Goal: Use online tool/utility: Utilize a website feature to perform a specific function

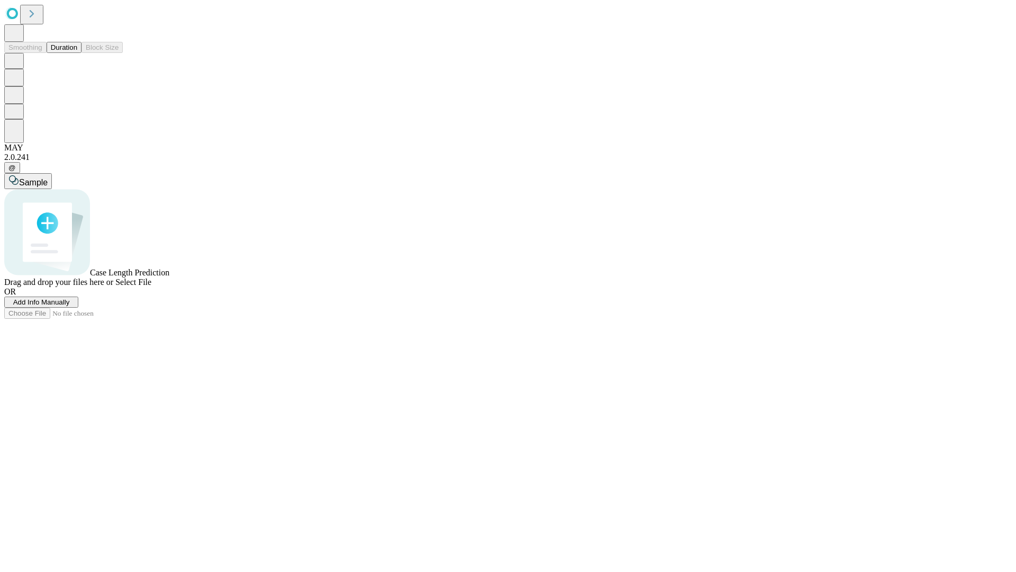
click at [77, 53] on button "Duration" at bounding box center [64, 47] width 35 height 11
click at [70, 306] on span "Add Info Manually" at bounding box center [41, 302] width 57 height 8
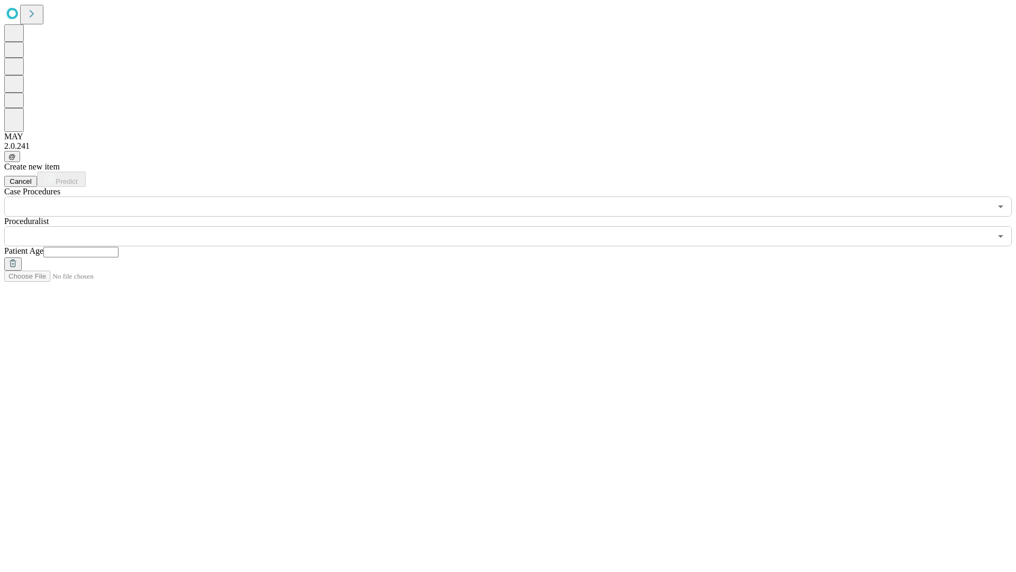
click at [119, 247] on input "text" at bounding box center [80, 252] width 75 height 11
type input "**"
click at [516, 226] on input "text" at bounding box center [497, 236] width 987 height 20
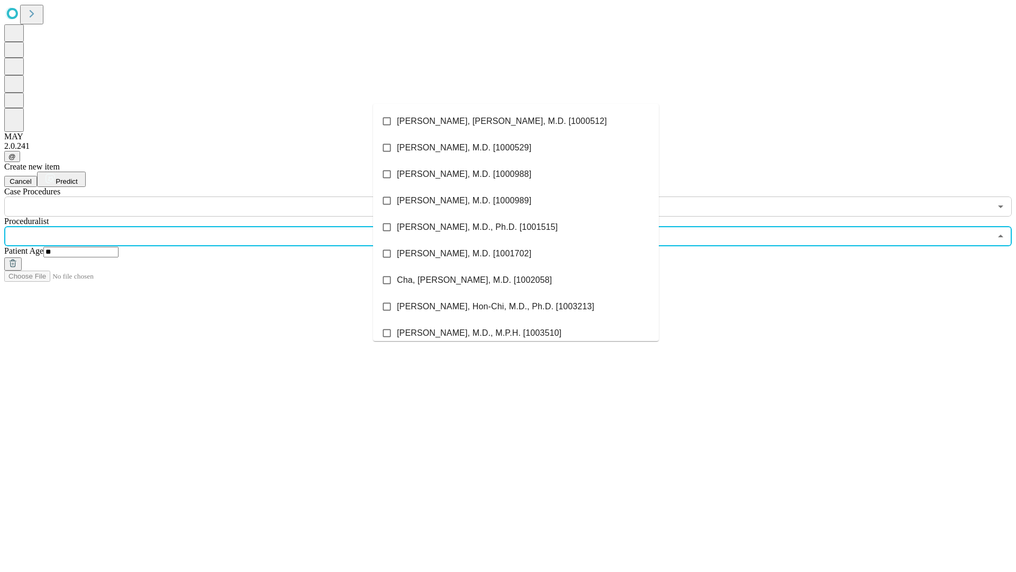
click at [516, 121] on li "[PERSON_NAME], [PERSON_NAME], M.D. [1000512]" at bounding box center [516, 121] width 286 height 26
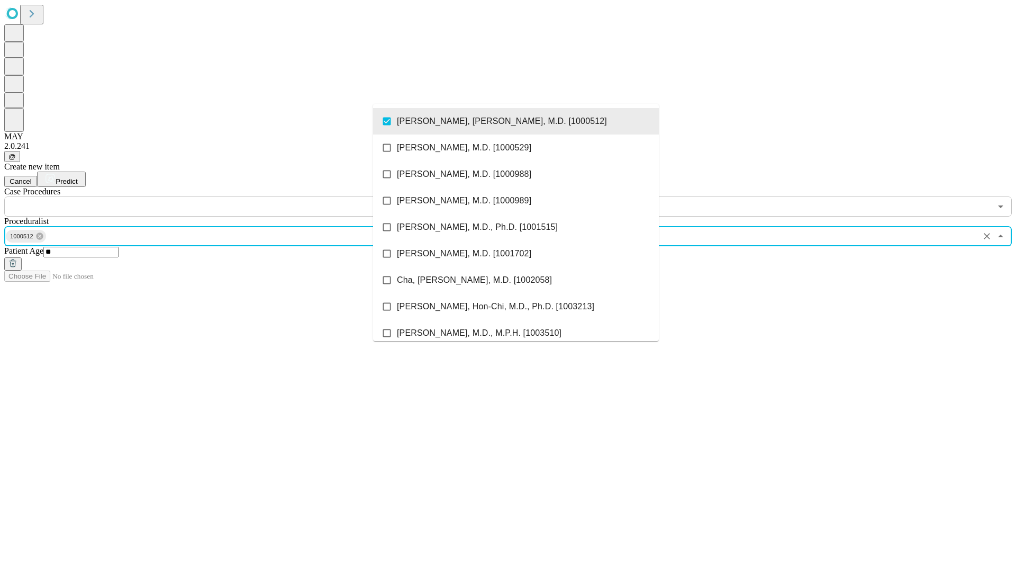
click at [222, 196] on input "text" at bounding box center [497, 206] width 987 height 20
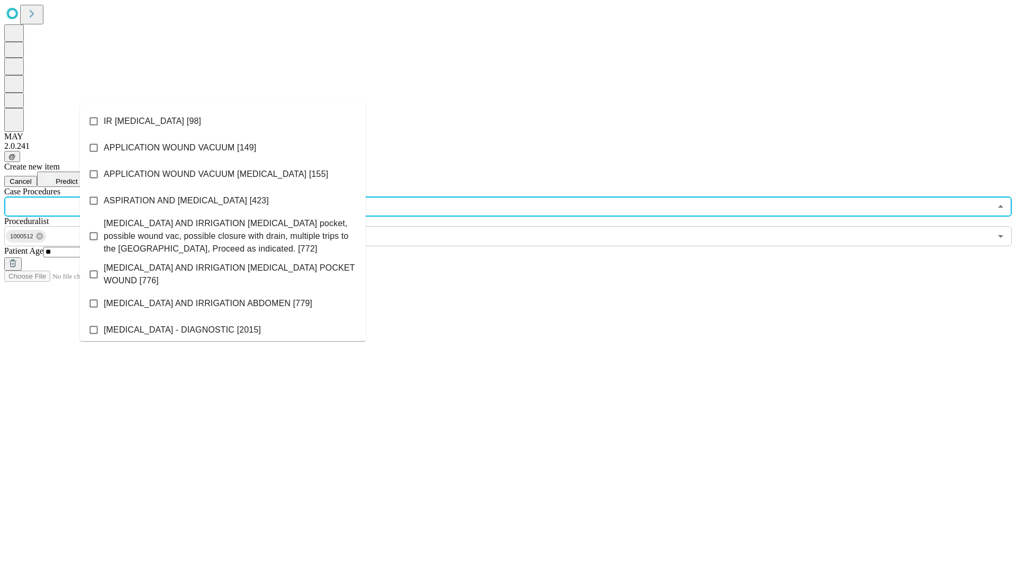
click at [223, 121] on li "IR [MEDICAL_DATA] [98]" at bounding box center [223, 121] width 286 height 26
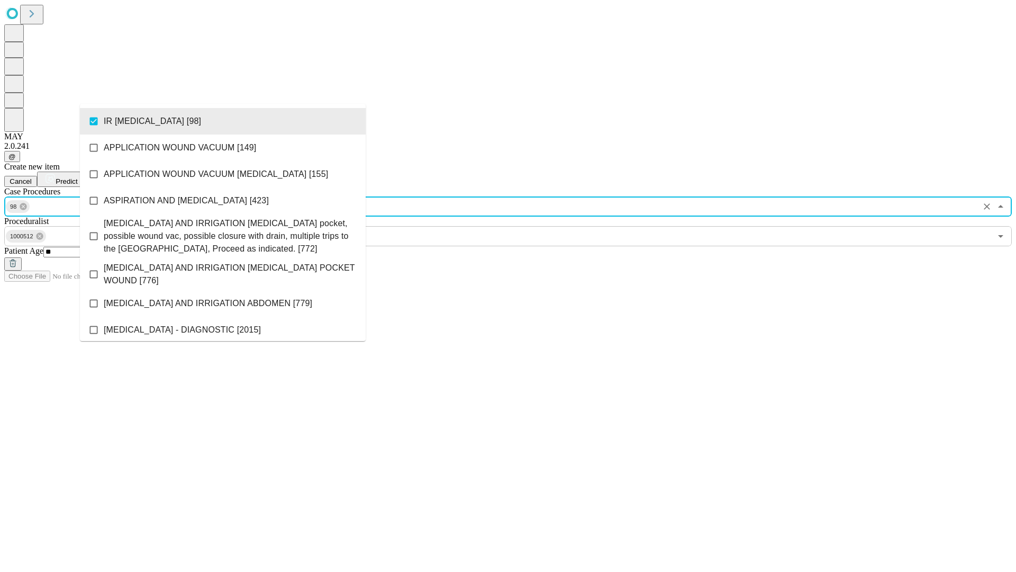
click at [77, 177] on span "Predict" at bounding box center [67, 181] width 22 height 8
